Goal: Task Accomplishment & Management: Use online tool/utility

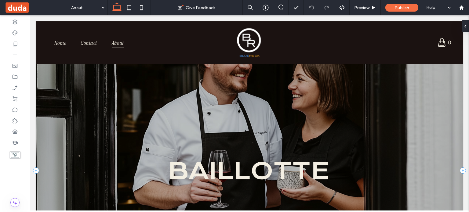
scroll to position [913, 0]
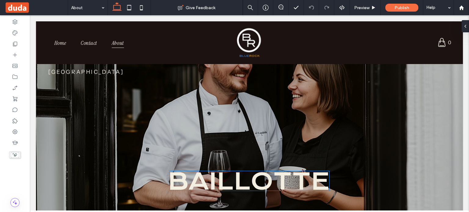
click at [267, 177] on icon at bounding box center [249, 181] width 158 height 18
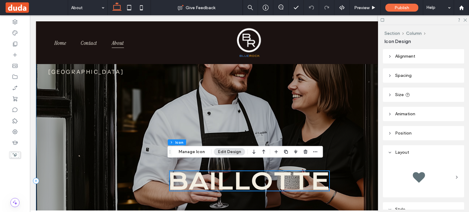
scroll to position [974, 0]
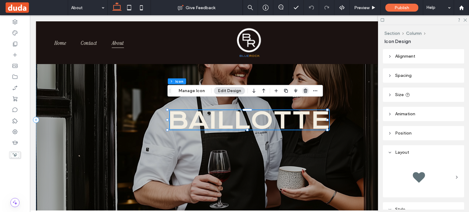
click at [304, 91] on icon "button" at bounding box center [305, 90] width 5 height 5
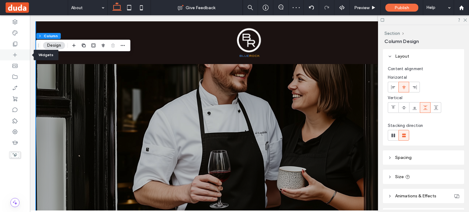
click at [16, 57] on icon at bounding box center [15, 55] width 6 height 6
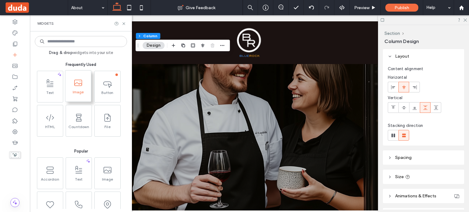
click at [80, 95] on span "Image" at bounding box center [78, 94] width 26 height 9
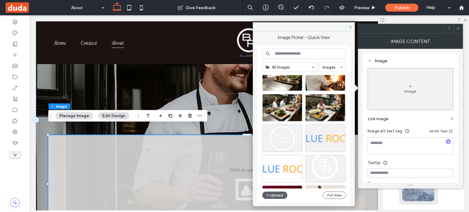
scroll to position [817, 0]
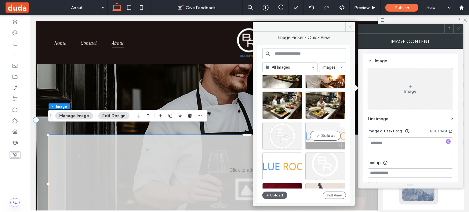
click at [325, 134] on div "Select" at bounding box center [325, 135] width 40 height 27
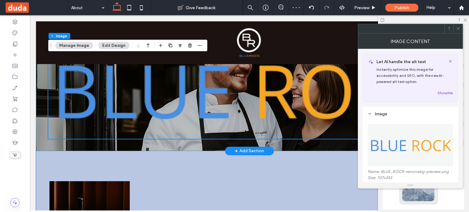
scroll to position [1065, 0]
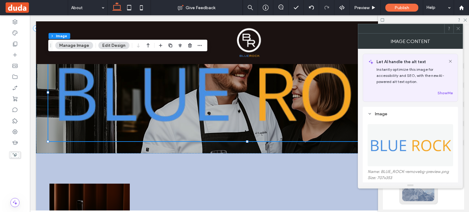
click at [456, 28] on icon at bounding box center [458, 28] width 5 height 5
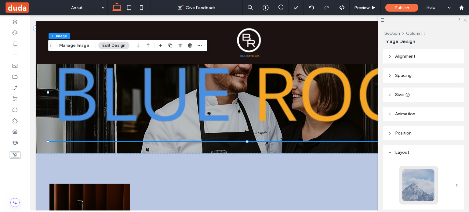
click at [466, 20] on icon at bounding box center [465, 20] width 4 height 4
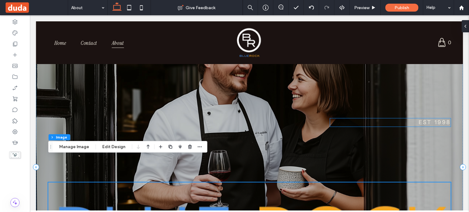
scroll to position [913, 0]
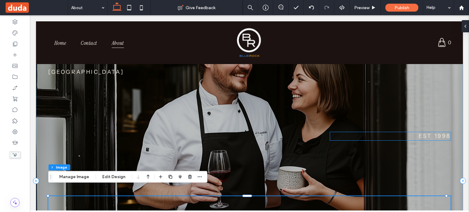
click at [437, 133] on span "EST 1998" at bounding box center [434, 136] width 32 height 7
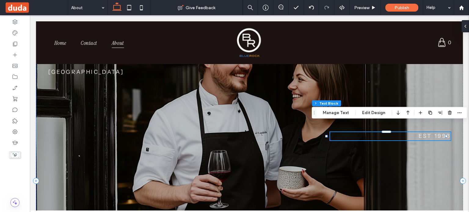
click at [437, 133] on span "EST 1998" at bounding box center [434, 136] width 32 height 7
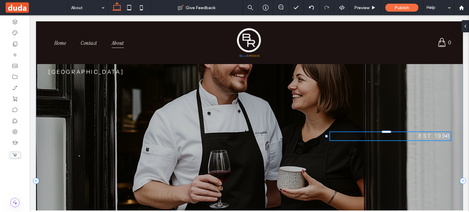
click at [437, 133] on span "EST 1998" at bounding box center [434, 136] width 32 height 7
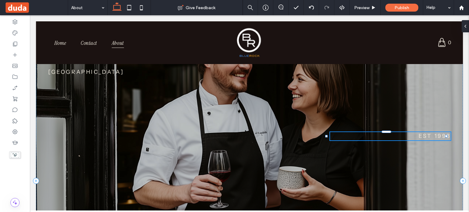
click at [437, 133] on span "EST 1998" at bounding box center [434, 136] width 32 height 7
click at [415, 156] on div "Copenhagen ********" at bounding box center [249, 181] width 427 height 250
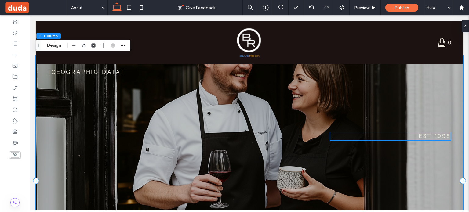
click at [432, 133] on span "EST 1998" at bounding box center [434, 136] width 32 height 7
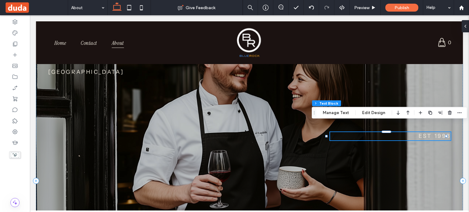
click at [432, 133] on span "EST 1998" at bounding box center [434, 136] width 32 height 7
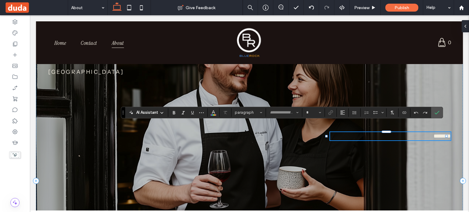
type input "**********"
type input "**"
click at [439, 113] on label "Confirm" at bounding box center [436, 112] width 9 height 11
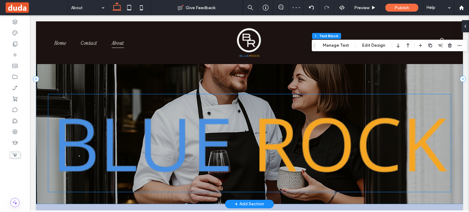
scroll to position [1004, 0]
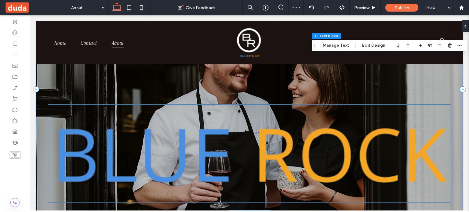
click at [291, 112] on img at bounding box center [249, 154] width 402 height 98
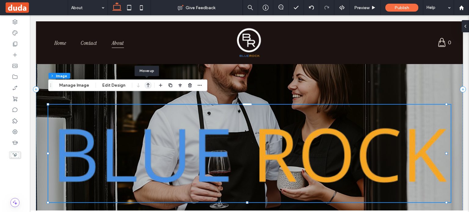
click at [146, 86] on icon "button" at bounding box center [147, 85] width 7 height 11
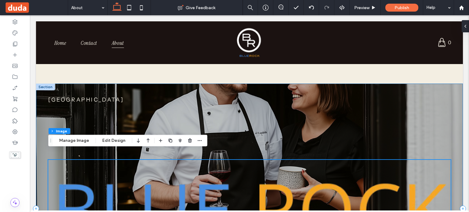
scroll to position [854, 0]
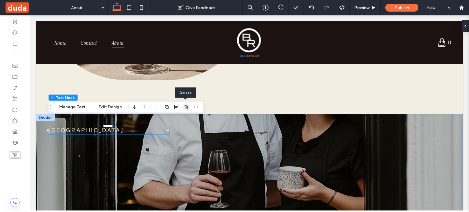
click at [185, 108] on icon "button" at bounding box center [186, 107] width 5 height 5
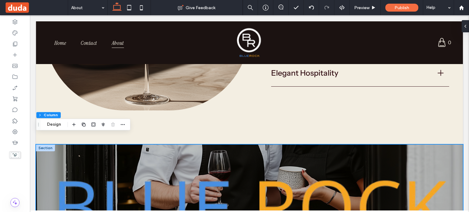
scroll to position [793, 0]
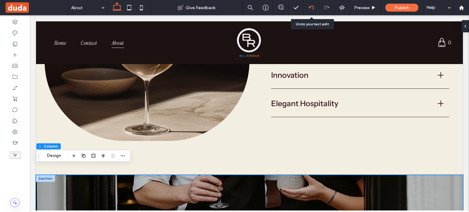
click at [309, 8] on icon at bounding box center [311, 7] width 5 height 5
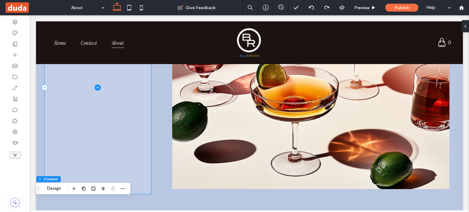
scroll to position [417, 0]
drag, startPoint x: 70, startPoint y: 96, endPoint x: 70, endPoint y: 86, distance: 9.8
click at [70, 86] on span at bounding box center [98, 87] width 106 height 213
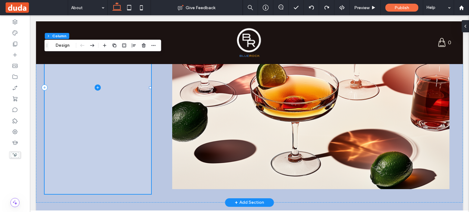
click at [56, 166] on span at bounding box center [98, 87] width 106 height 213
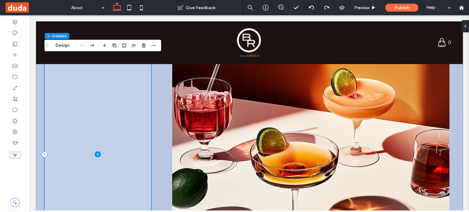
scroll to position [349, 0]
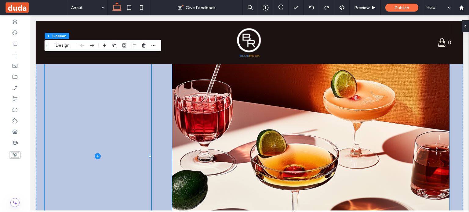
click at [288, 144] on img at bounding box center [310, 156] width 277 height 203
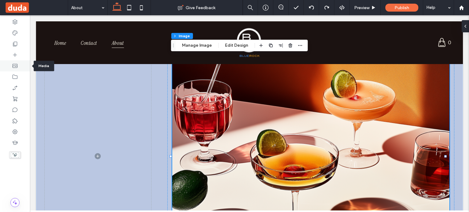
click at [16, 67] on icon at bounding box center [15, 66] width 6 height 6
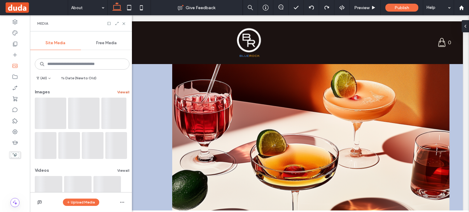
click at [118, 89] on button "View all" at bounding box center [123, 91] width 12 height 7
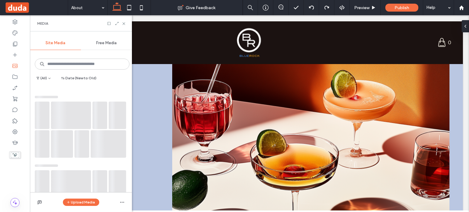
click at [118, 89] on div at bounding box center [82, 123] width 95 height 69
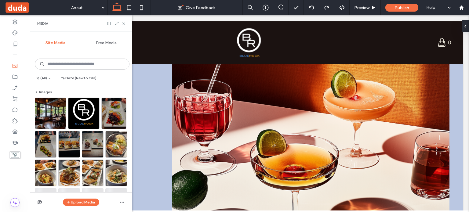
click at [118, 89] on div "Images" at bounding box center [82, 93] width 95 height 9
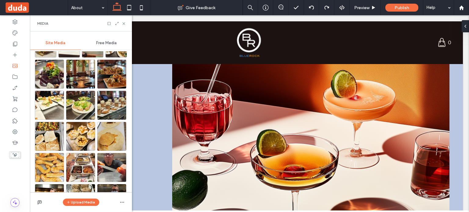
scroll to position [223, 0]
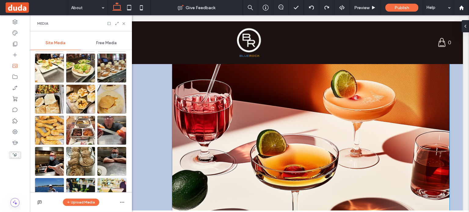
click at [217, 128] on img at bounding box center [310, 156] width 277 height 203
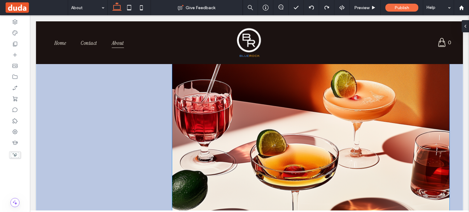
click at [217, 128] on div at bounding box center [310, 156] width 277 height 203
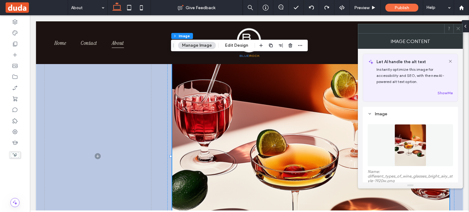
click at [458, 29] on icon at bounding box center [458, 28] width 5 height 5
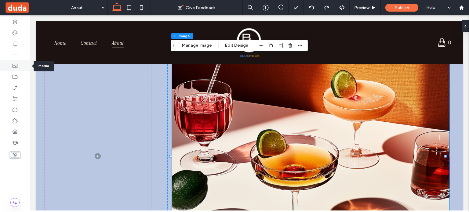
click at [13, 68] on icon at bounding box center [15, 66] width 6 height 6
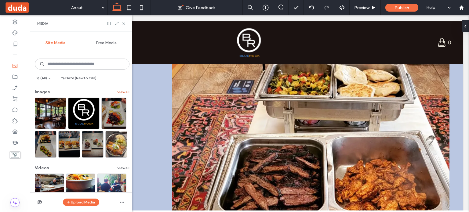
click at [121, 93] on button "View all" at bounding box center [123, 91] width 12 height 7
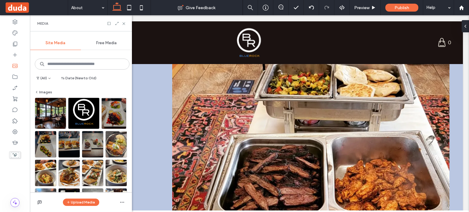
drag, startPoint x: 120, startPoint y: 94, endPoint x: 112, endPoint y: 80, distance: 15.6
click at [112, 80] on div "(All) Date (New to Old)" at bounding box center [80, 79] width 97 height 10
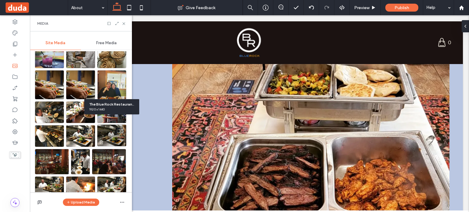
scroll to position [399, 0]
